Goal: Task Accomplishment & Management: Complete application form

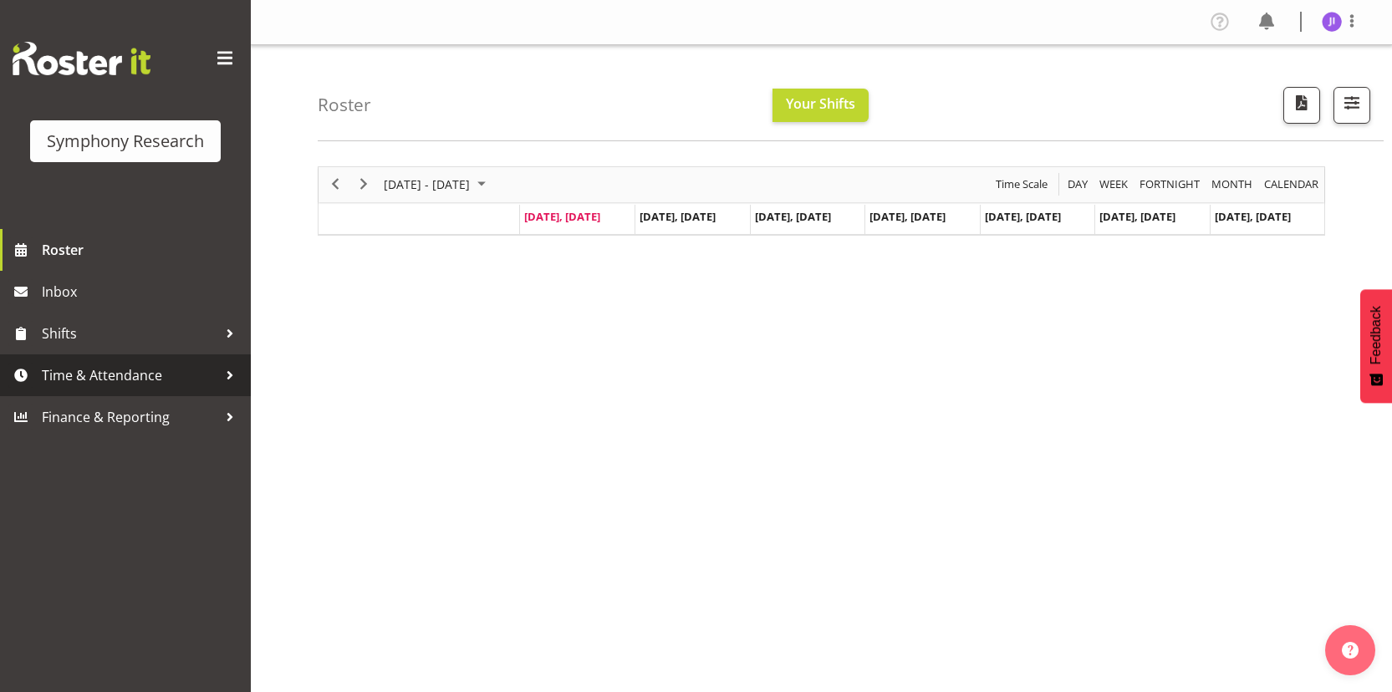
click at [183, 373] on span "Time & Attendance" at bounding box center [130, 375] width 176 height 25
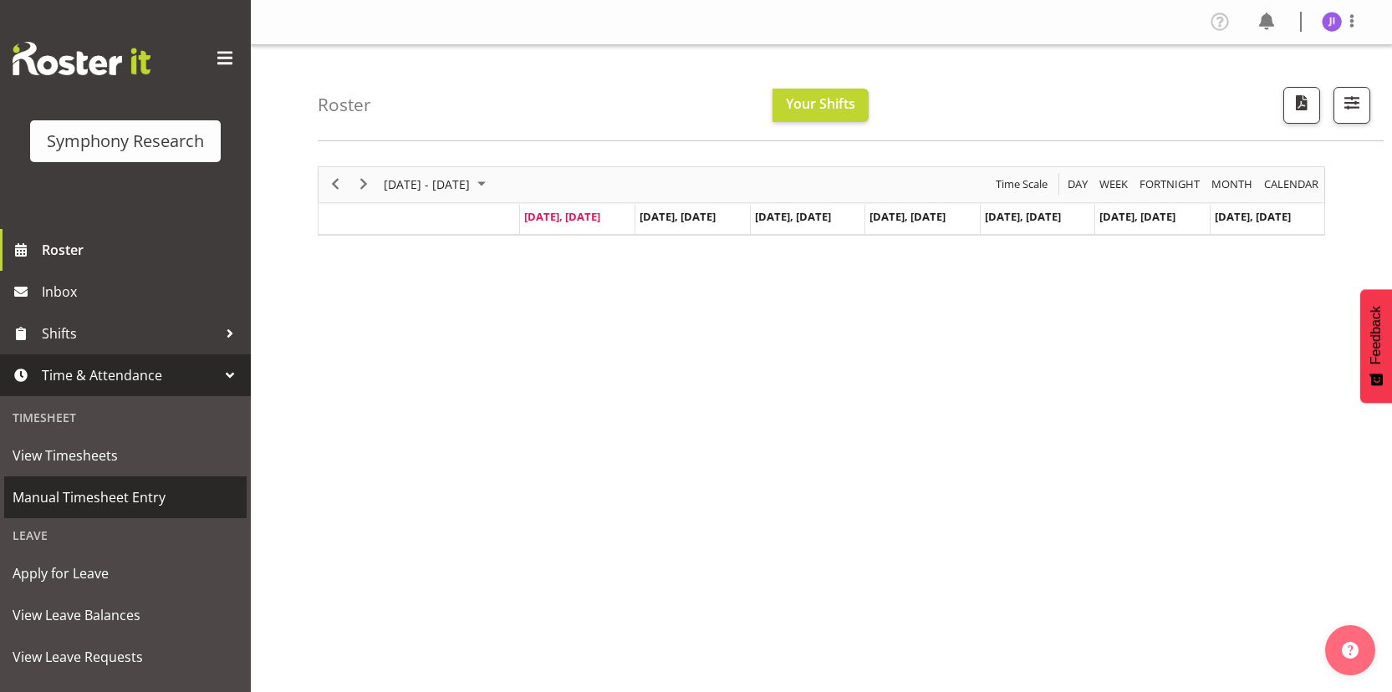
click at [103, 487] on span "Manual Timesheet Entry" at bounding box center [126, 497] width 226 height 25
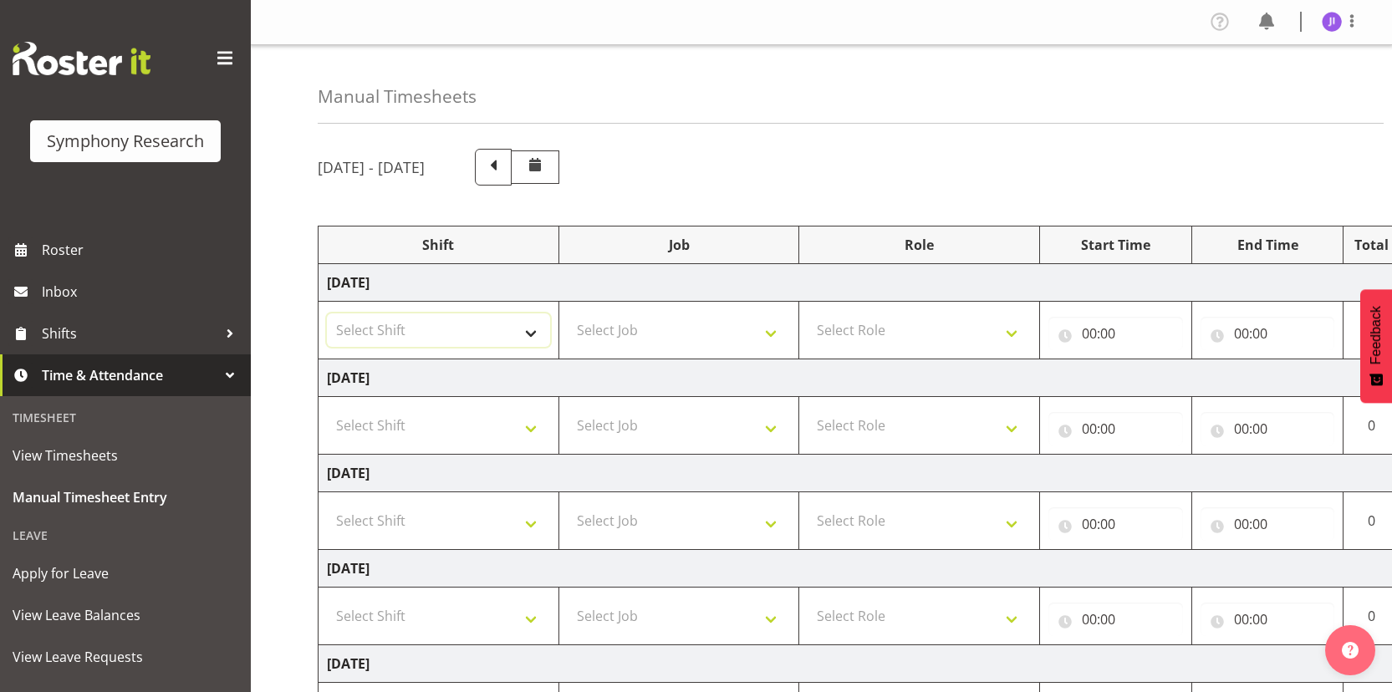
click at [436, 319] on select "Select Shift !!Weekend Residential (Roster IT Shift Label) *Business 9/10am ~ 4…" at bounding box center [438, 330] width 223 height 33
select select "48116"
click at [327, 314] on select "Select Shift !!Weekend Residential (Roster IT Shift Label) *Business 9/10am ~ 4…" at bounding box center [438, 330] width 223 height 33
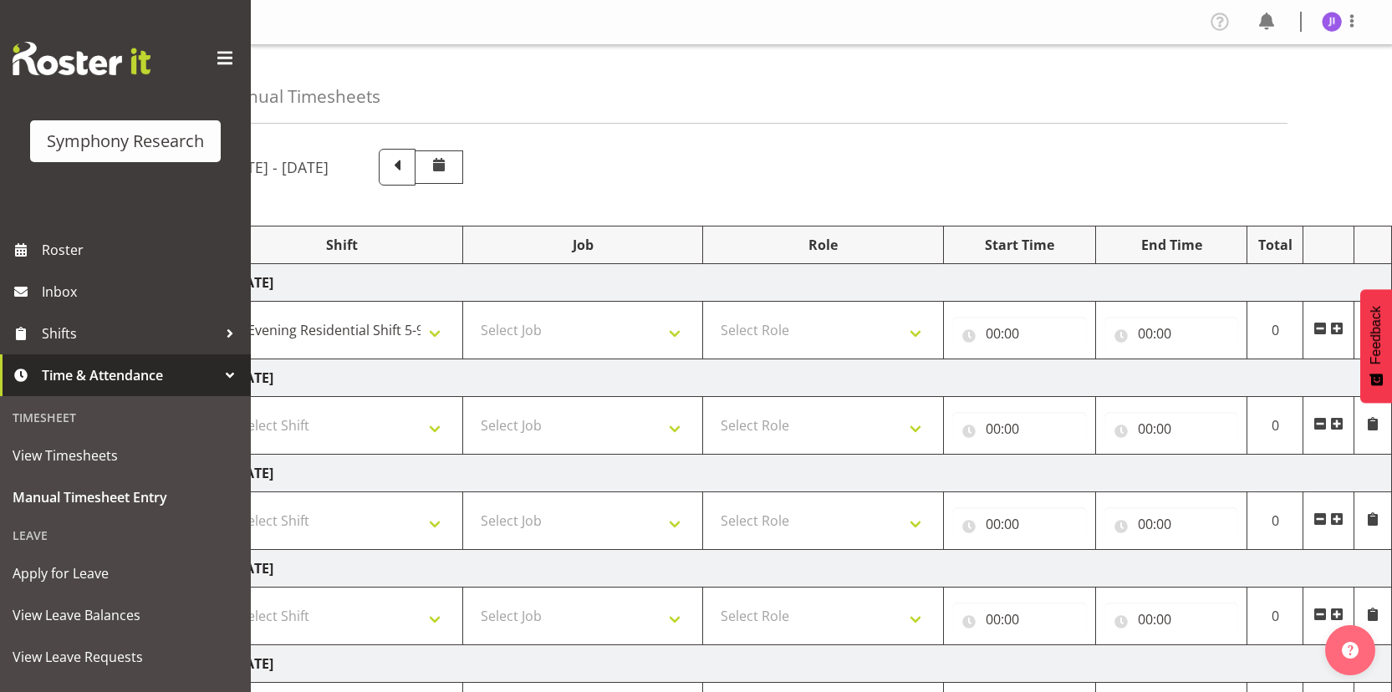
click at [1334, 330] on span at bounding box center [1337, 328] width 13 height 13
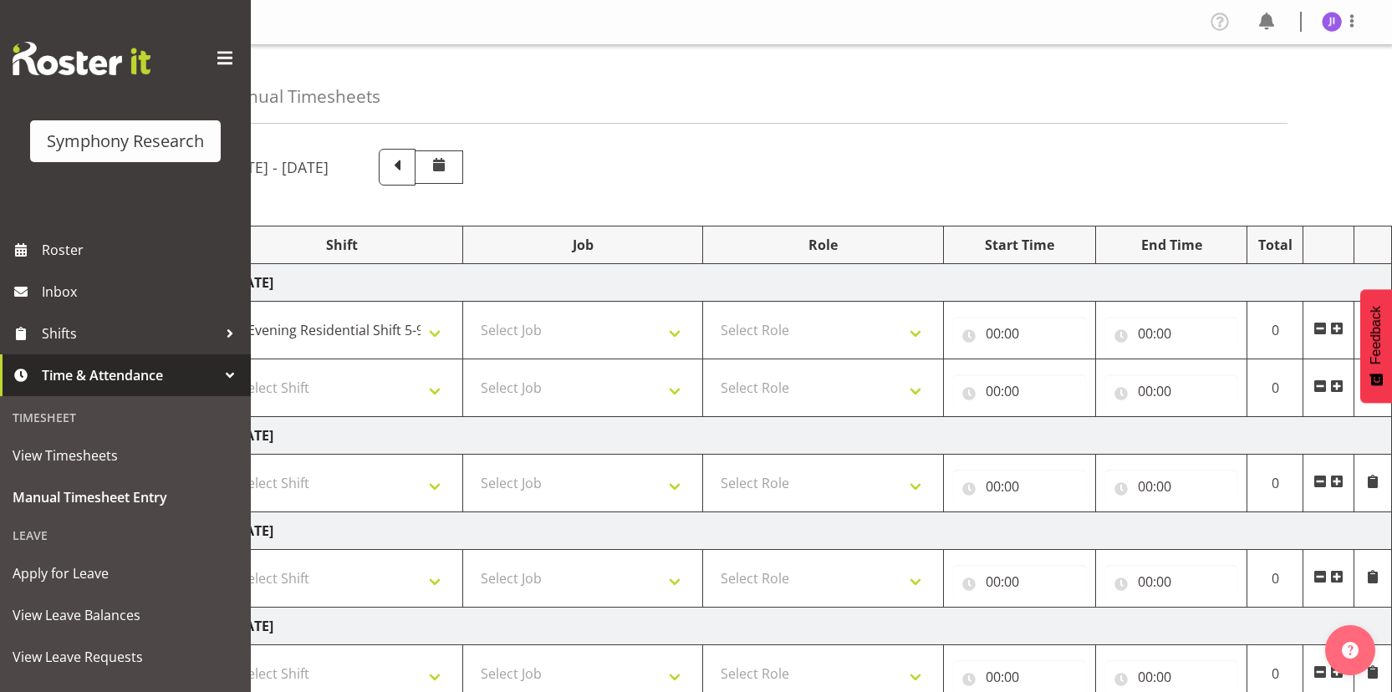
scroll to position [0, 0]
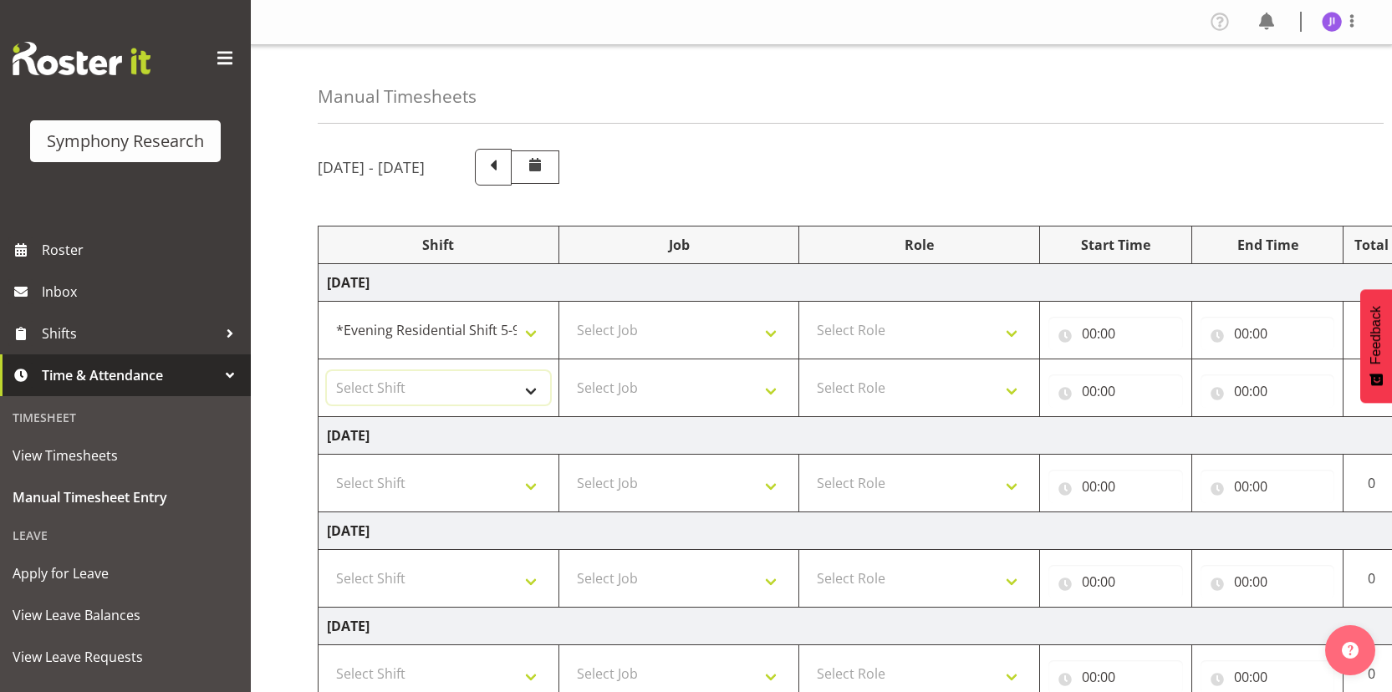
click at [452, 384] on select "Select Shift !!Weekend Residential (Roster IT Shift Label) *Business 9/10am ~ 4…" at bounding box center [438, 387] width 223 height 33
click at [327, 371] on select "Select Shift !!Weekend Residential (Roster IT Shift Label) *Business 9/10am ~ 4…" at bounding box center [438, 387] width 223 height 33
click at [447, 396] on select "!!Weekend Residential (Roster IT Shift Label) *Business 9/10am ~ 4:30pm *Busine…" at bounding box center [438, 387] width 223 height 33
select select "48116"
click at [327, 371] on select "!!Weekend Residential (Roster IT Shift Label) *Business 9/10am ~ 4:30pm *Busine…" at bounding box center [438, 387] width 223 height 33
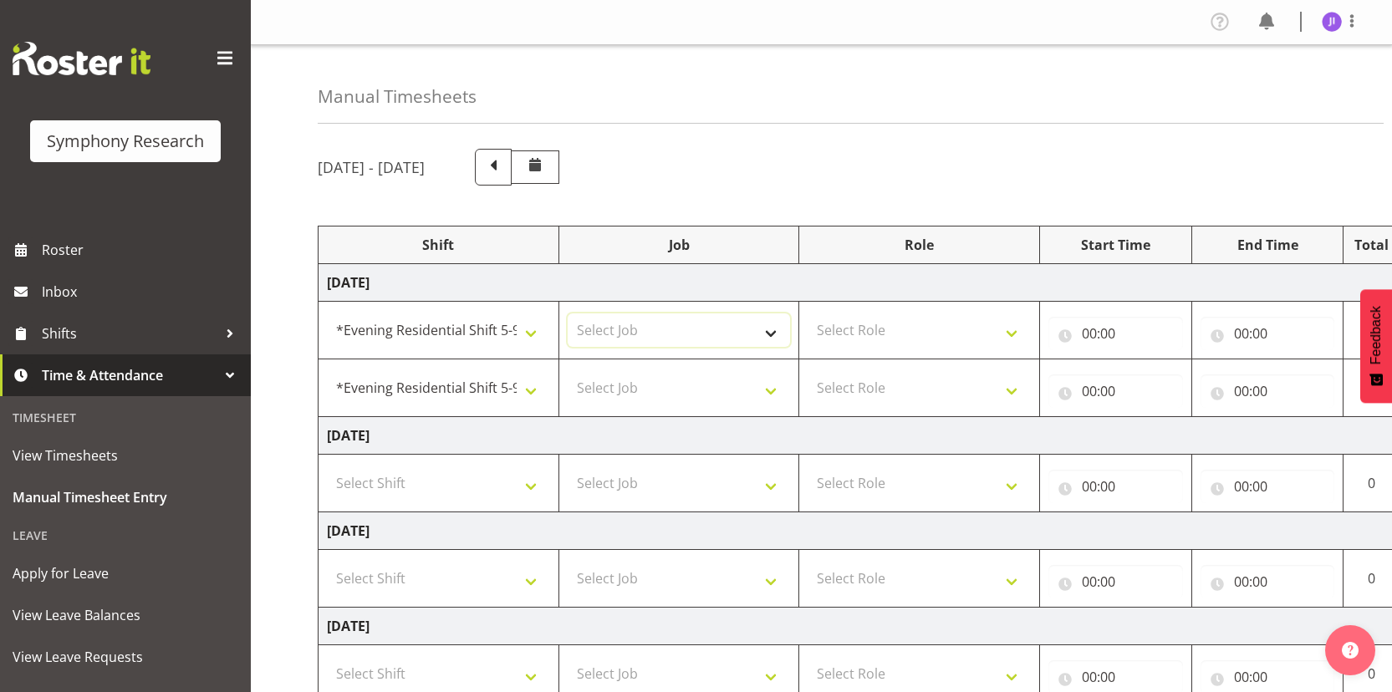
click at [663, 340] on select "Select Job 550060 IF Admin 553492 World Poll Aus Wave 2 Main 2025 553493 World …" at bounding box center [679, 330] width 223 height 33
select select "10527"
click at [568, 314] on select "Select Job 550060 IF Admin 553492 World Poll Aus Wave 2 Main 2025 553493 World …" at bounding box center [679, 330] width 223 height 33
click at [687, 383] on select "Select Job 550060 IF Admin 553492 World Poll Aus Wave 2 Main 2025 553493 World …" at bounding box center [679, 387] width 223 height 33
click at [568, 371] on select "Select Job 550060 IF Admin 553492 World Poll Aus Wave 2 Main 2025 553493 World …" at bounding box center [679, 387] width 223 height 33
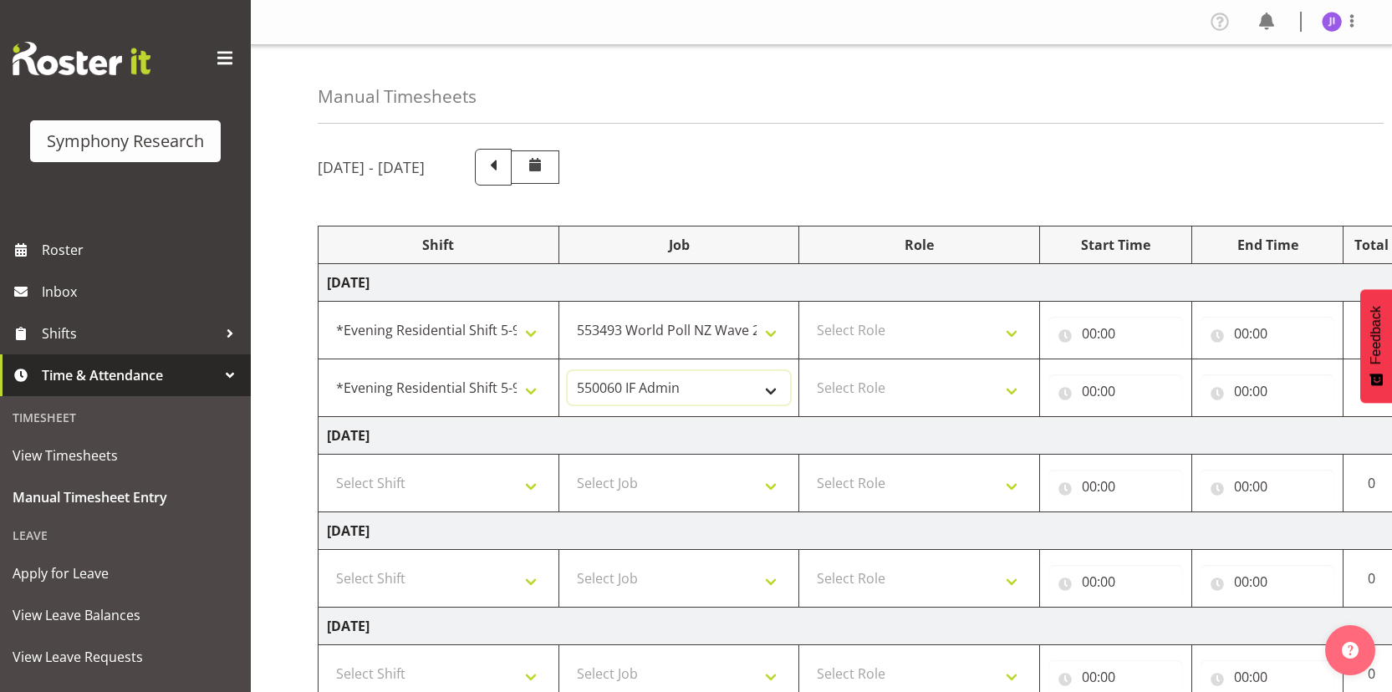
click at [694, 390] on select "550060 IF Admin 553492 World Poll Aus Wave 2 Main 2025 553493 World Poll NZ Wav…" at bounding box center [679, 387] width 223 height 33
select select "10499"
click at [568, 371] on select "550060 IF Admin 553492 World Poll Aus Wave 2 Main 2025 553493 World Poll NZ Wav…" at bounding box center [679, 387] width 223 height 33
click at [921, 335] on select "Select Role Interviewing Briefing" at bounding box center [919, 330] width 223 height 33
select select "47"
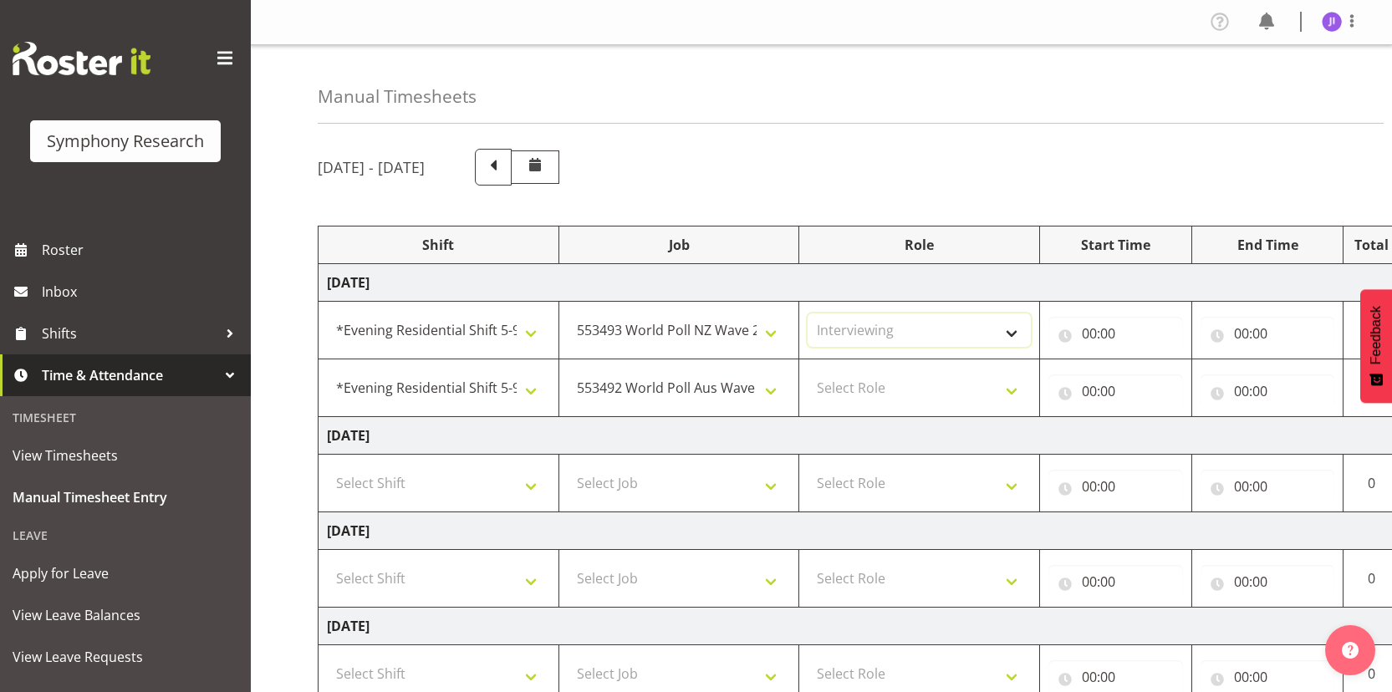
click at [808, 314] on select "Select Role Interviewing Briefing" at bounding box center [919, 330] width 223 height 33
click at [893, 384] on select "Select Role Interviewing Briefing" at bounding box center [919, 387] width 223 height 33
select select "47"
click at [808, 371] on select "Select Role Interviewing Briefing" at bounding box center [919, 387] width 223 height 33
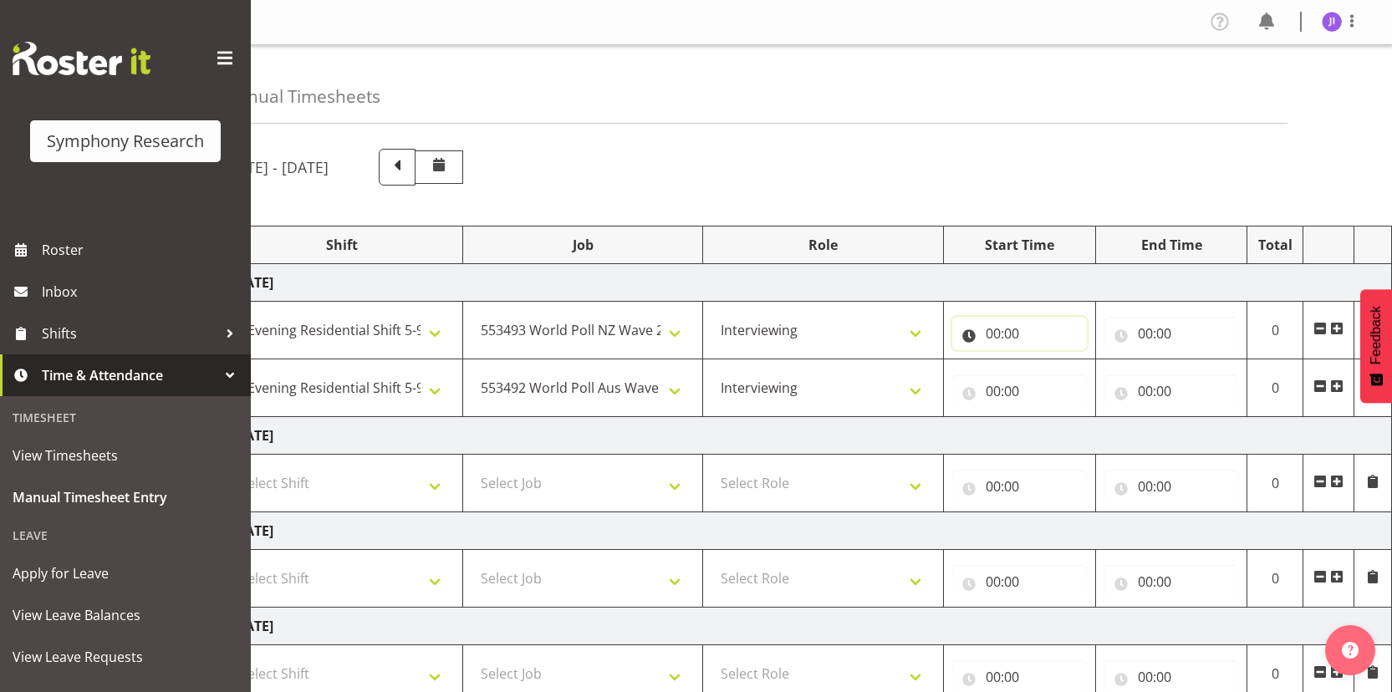
click at [990, 335] on input "00:00" at bounding box center [1020, 333] width 135 height 33
click at [1056, 379] on select "00 01 02 03 04 05 06 07 08 09 10 11 12 13 14 15 16 17 18 19 20 21 22 23" at bounding box center [1067, 376] width 38 height 33
select select "17"
click at [1048, 360] on select "00 01 02 03 04 05 06 07 08 09 10 11 12 13 14 15 16 17 18 19 20 21 22 23" at bounding box center [1067, 376] width 38 height 33
type input "17:00"
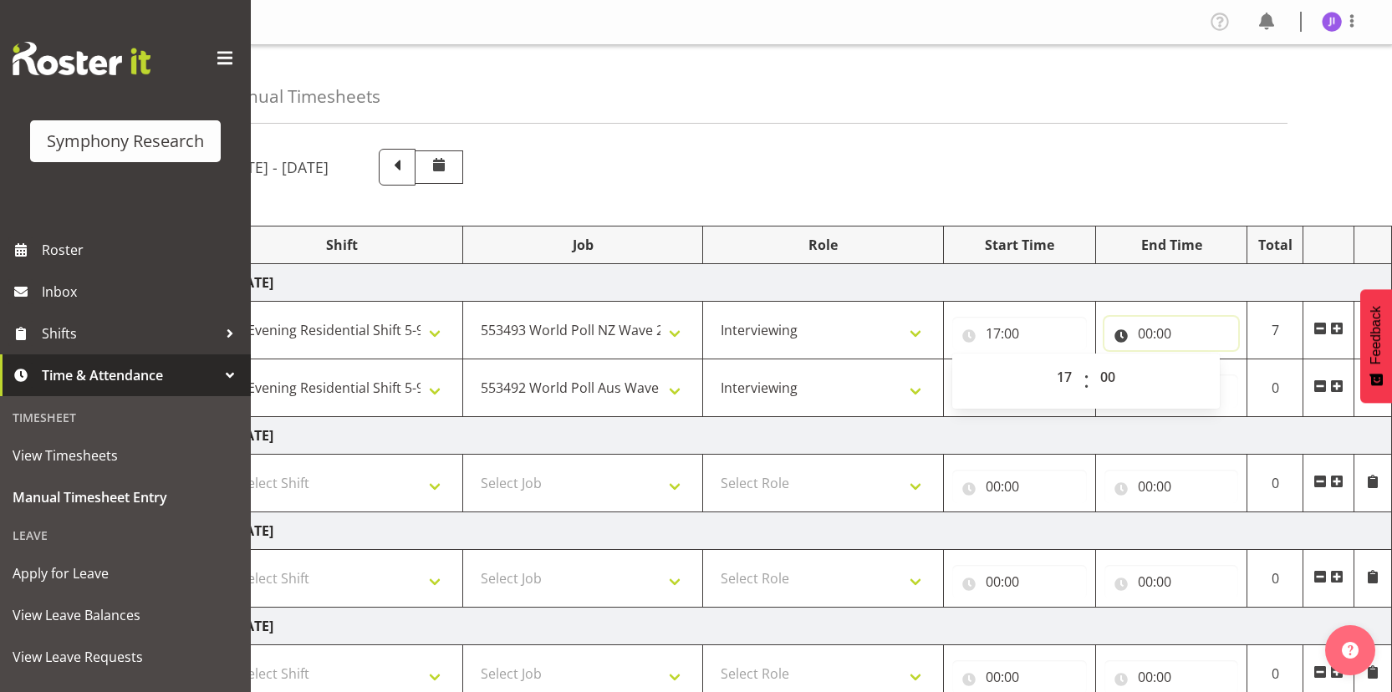
click at [1151, 335] on input "00:00" at bounding box center [1172, 333] width 135 height 33
click at [1215, 383] on select "00 01 02 03 04 05 06 07 08 09 10 11 12 13 14 15 16 17 18 19 20 21 22 23" at bounding box center [1219, 376] width 38 height 33
select select "18"
click at [1200, 360] on select "00 01 02 03 04 05 06 07 08 09 10 11 12 13 14 15 16 17 18 19 20 21 22 23" at bounding box center [1219, 376] width 38 height 33
type input "18:00"
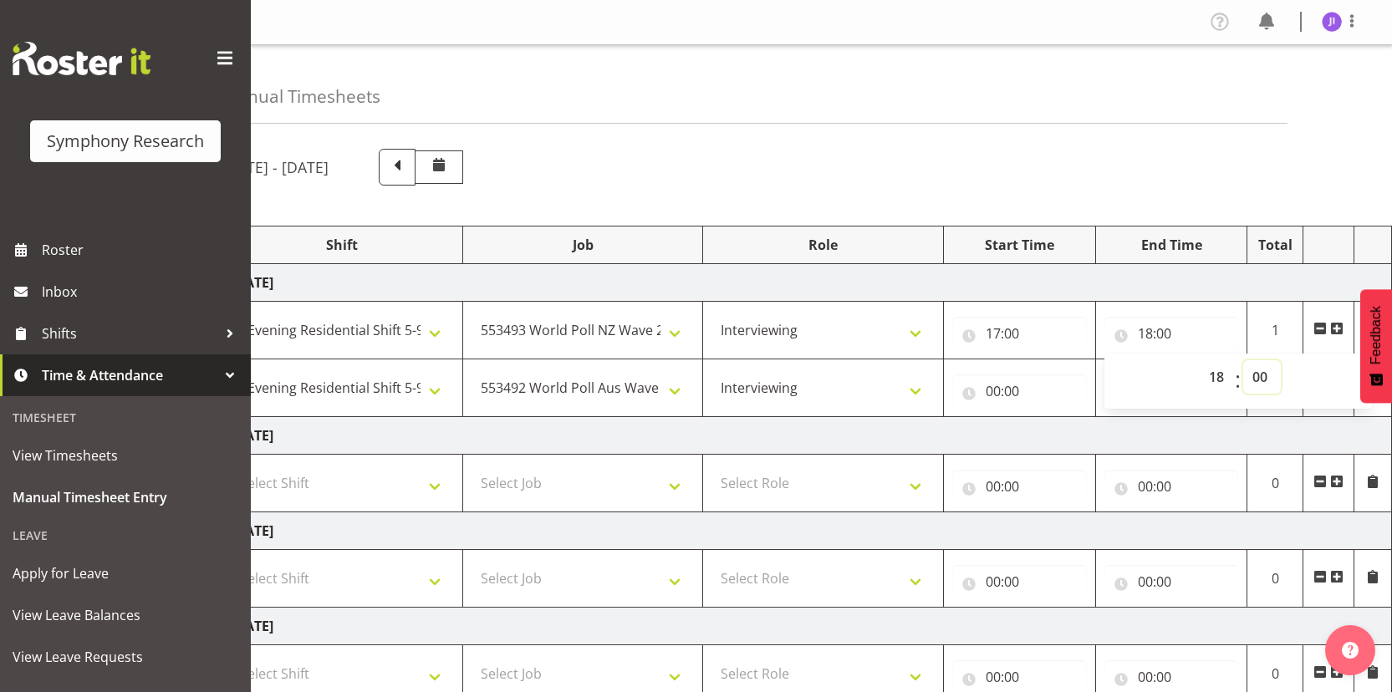
click at [1264, 381] on select "00 01 02 03 04 05 06 07 08 09 10 11 12 13 14 15 16 17 18 19 20 21 22 23 24 25 2…" at bounding box center [1263, 376] width 38 height 33
select select "30"
click at [1244, 360] on select "00 01 02 03 04 05 06 07 08 09 10 11 12 13 14 15 16 17 18 19 20 21 22 23 24 25 2…" at bounding box center [1263, 376] width 38 height 33
type input "18:30"
click at [997, 393] on input "00:00" at bounding box center [1020, 391] width 135 height 33
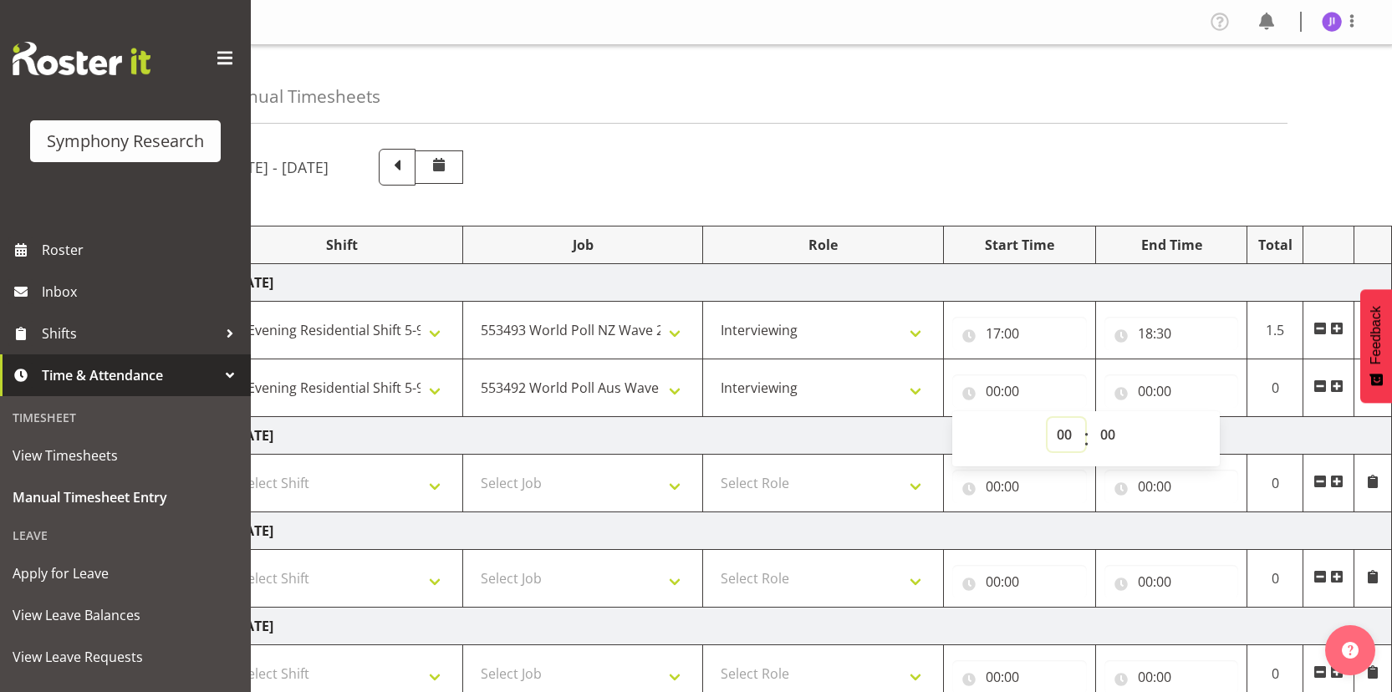
click at [1062, 435] on select "00 01 02 03 04 05 06 07 08 09 10 11 12 13 14 15 16 17 18 19 20 21 22 23" at bounding box center [1067, 434] width 38 height 33
select select "18"
click at [1048, 418] on select "00 01 02 03 04 05 06 07 08 09 10 11 12 13 14 15 16 17 18 19 20 21 22 23" at bounding box center [1067, 434] width 38 height 33
type input "18:00"
click at [1109, 434] on select "00 01 02 03 04 05 06 07 08 09 10 11 12 13 14 15 16 17 18 19 20 21 22 23 24 25 2…" at bounding box center [1110, 434] width 38 height 33
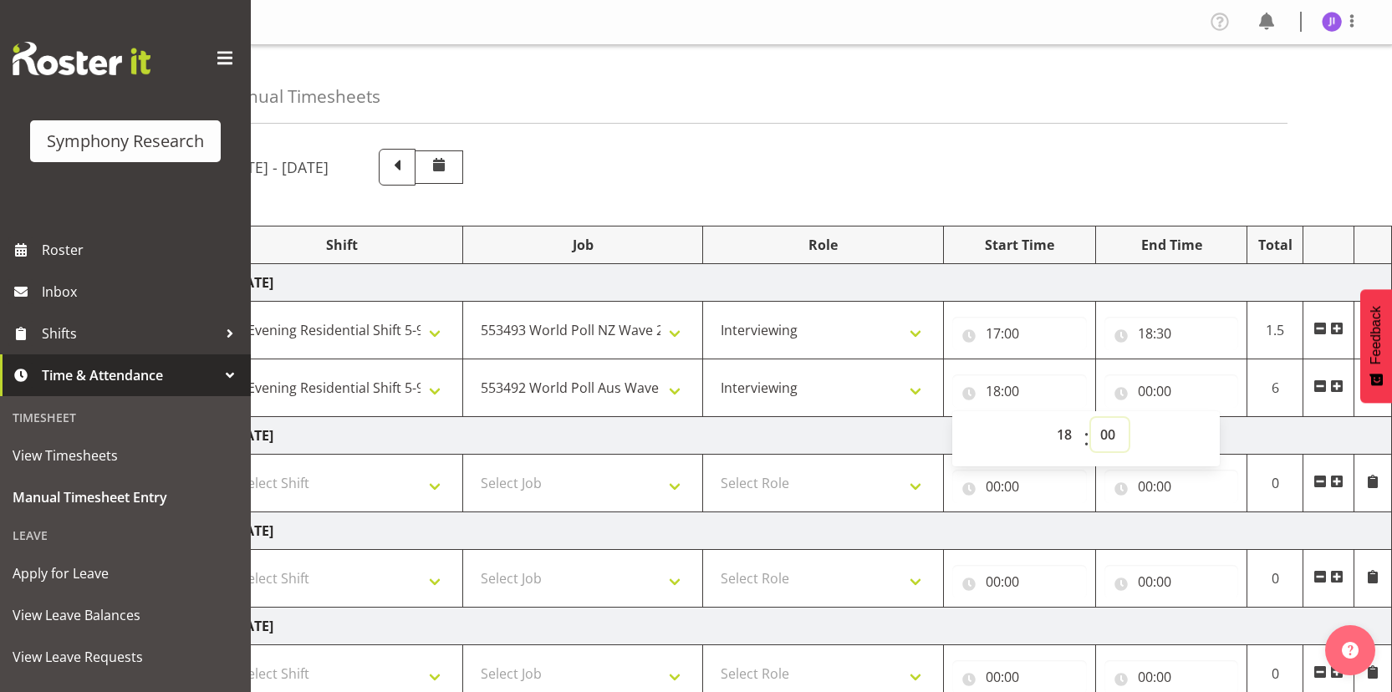
select select "30"
click at [1091, 418] on select "00 01 02 03 04 05 06 07 08 09 10 11 12 13 14 15 16 17 18 19 20 21 22 23 24 25 2…" at bounding box center [1110, 434] width 38 height 33
type input "18:30"
click at [1150, 394] on input "00:00" at bounding box center [1172, 391] width 135 height 33
click at [1207, 430] on select "00 01 02 03 04 05 06 07 08 09 10 11 12 13 14 15 16 17 18 19 20 21 22 23" at bounding box center [1219, 434] width 38 height 33
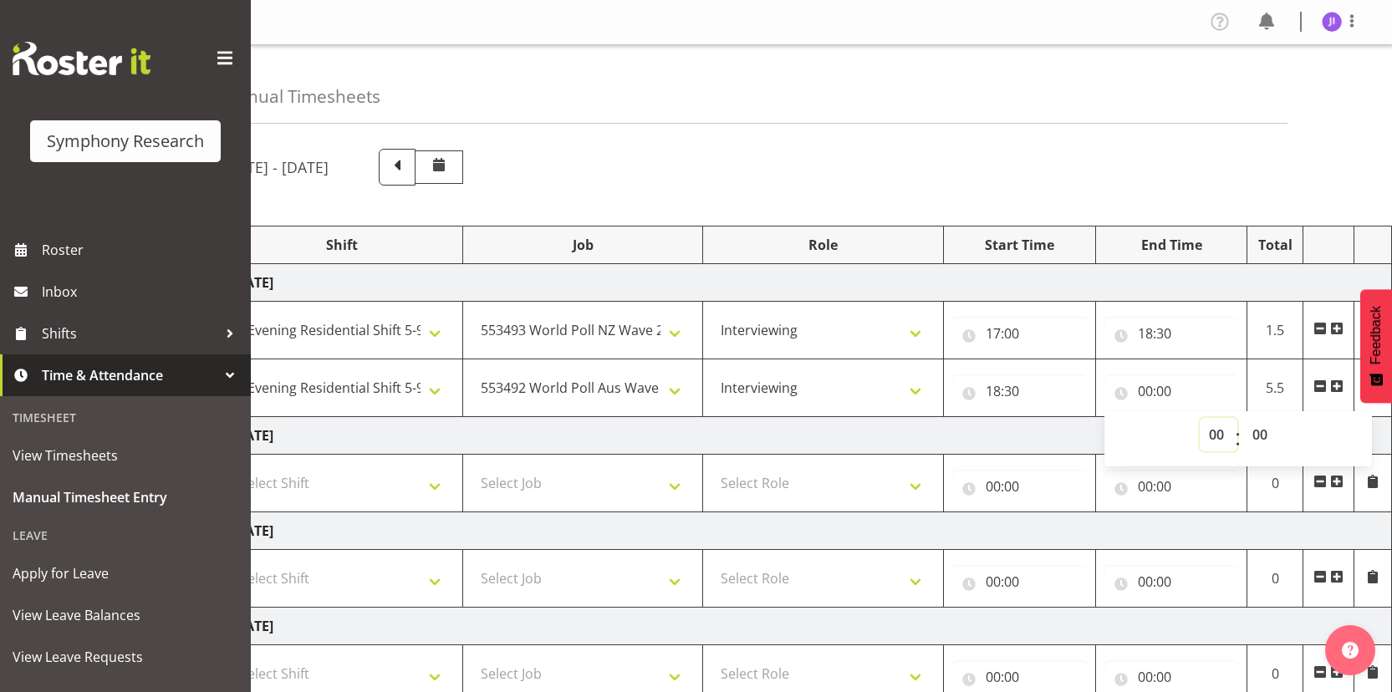
select select "22"
click at [1200, 418] on select "00 01 02 03 04 05 06 07 08 09 10 11 12 13 14 15 16 17 18 19 20 21 22 23" at bounding box center [1219, 434] width 38 height 33
type input "22:00"
click at [1258, 437] on select "00 01 02 03 04 05 06 07 08 09 10 11 12 13 14 15 16 17 18 19 20 21 22 23 24 25 2…" at bounding box center [1263, 434] width 38 height 33
select select "30"
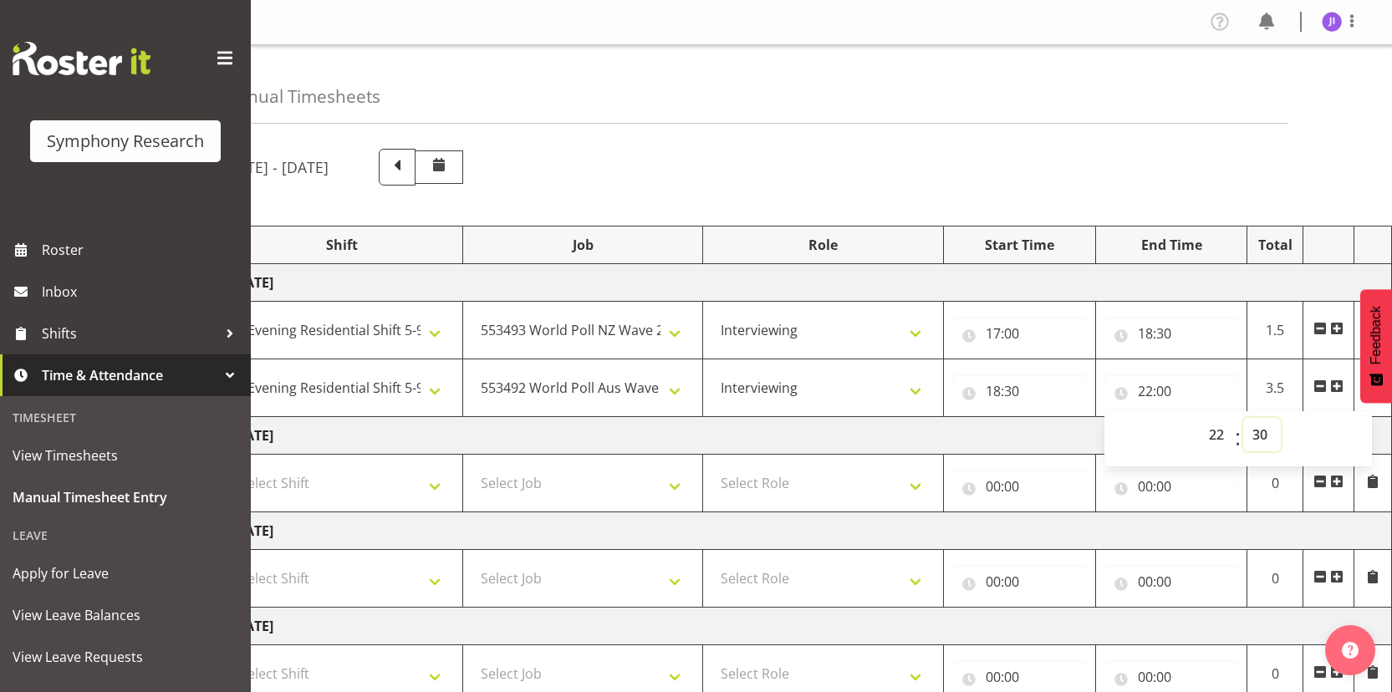
click at [1244, 418] on select "00 01 02 03 04 05 06 07 08 09 10 11 12 13 14 15 16 17 18 19 20 21 22 23 24 25 2…" at bounding box center [1263, 434] width 38 height 33
type input "22:30"
click at [1146, 71] on div "Manual Timesheets" at bounding box center [755, 84] width 1066 height 79
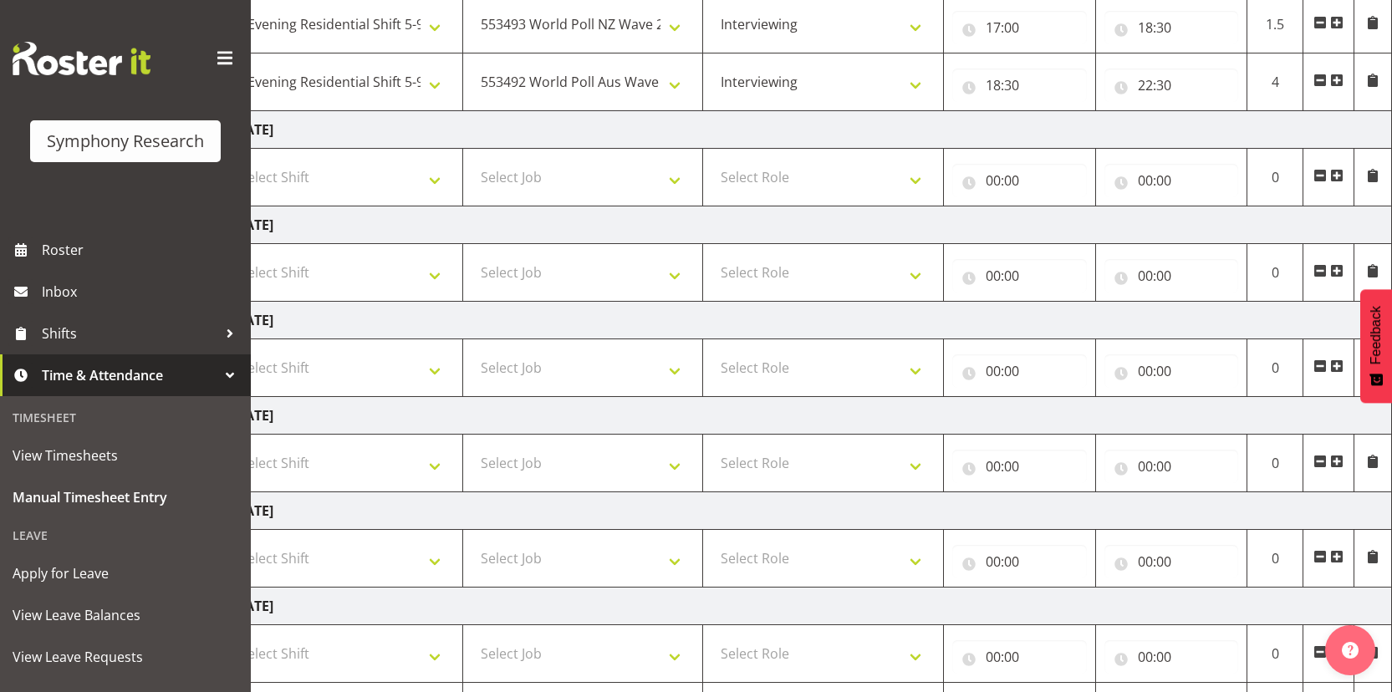
scroll to position [403, 0]
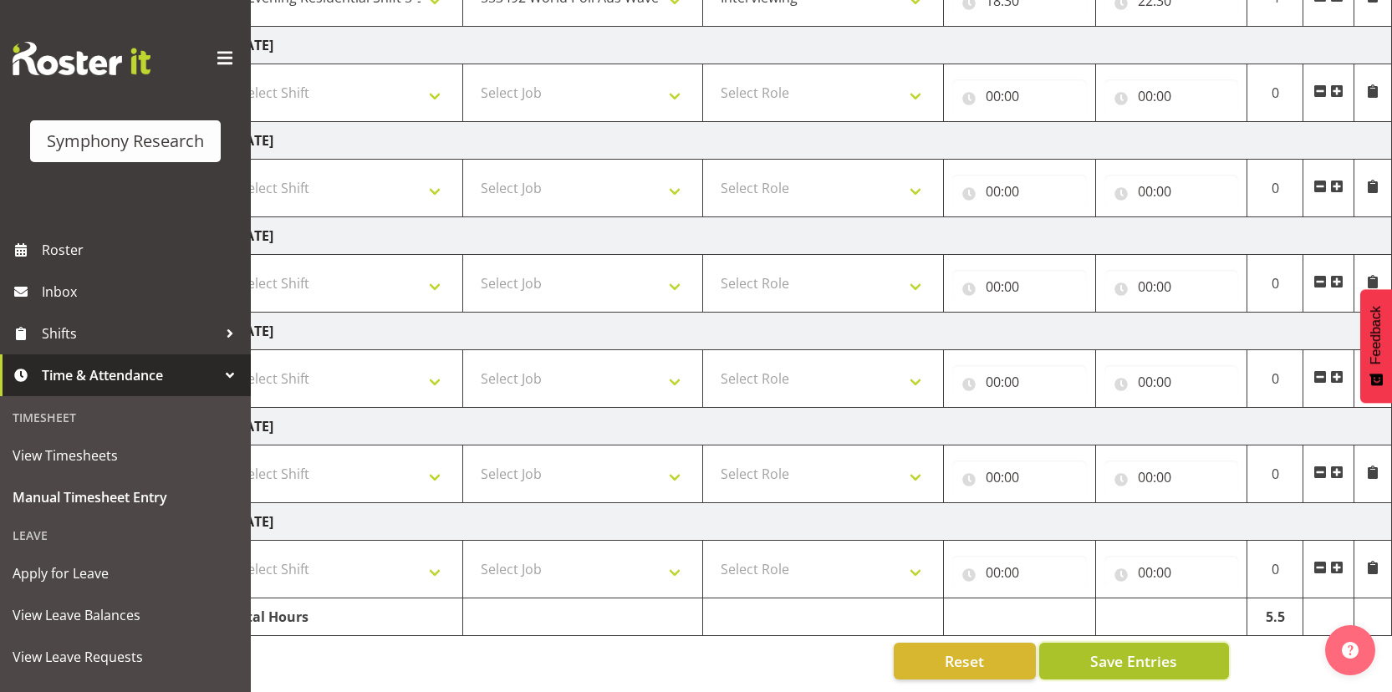
click at [1127, 656] on span "Save Entries" at bounding box center [1134, 662] width 87 height 22
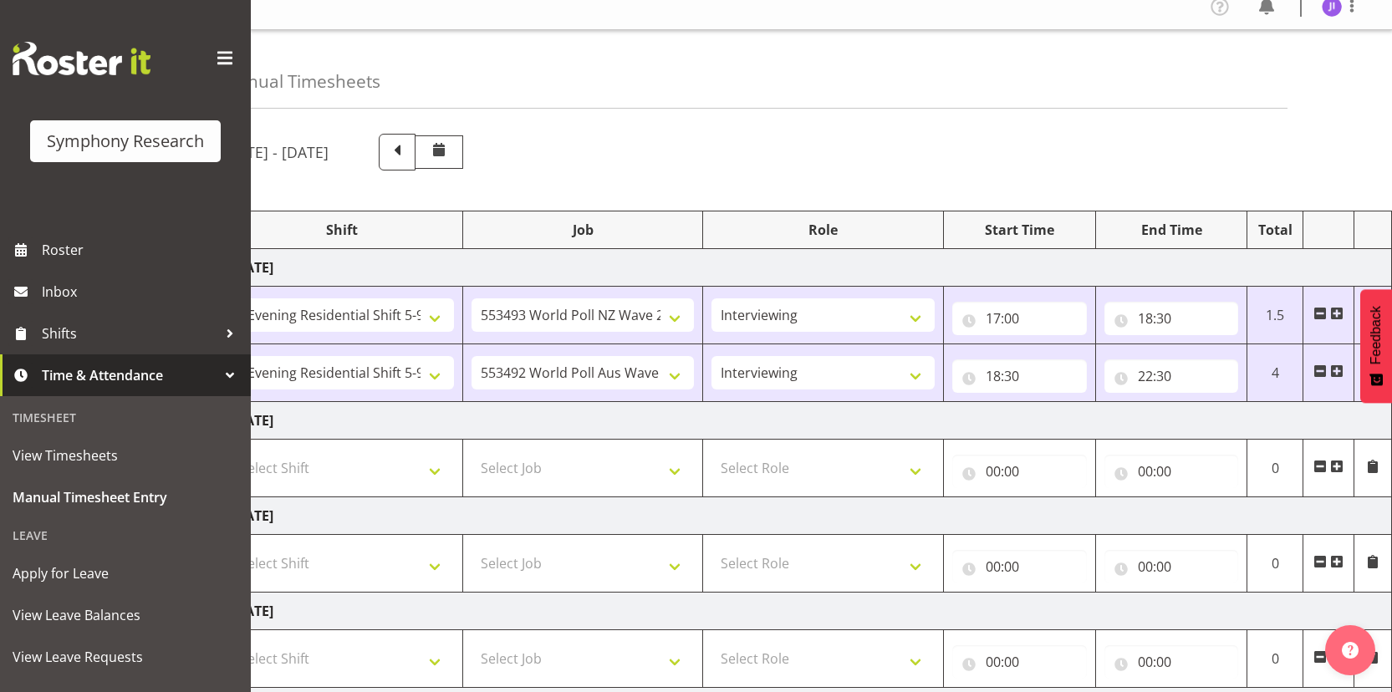
scroll to position [0, 0]
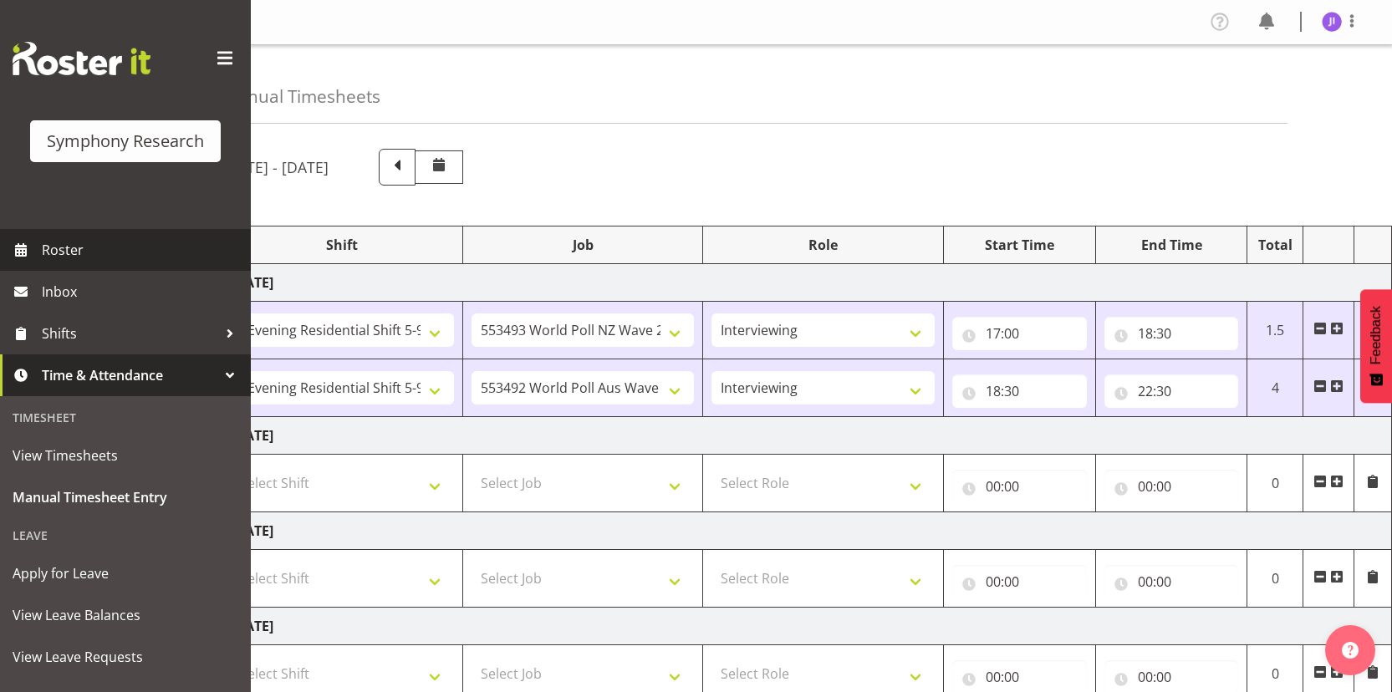
click at [92, 229] on link "Roster" at bounding box center [125, 250] width 251 height 42
